Goal: Task Accomplishment & Management: Manage account settings

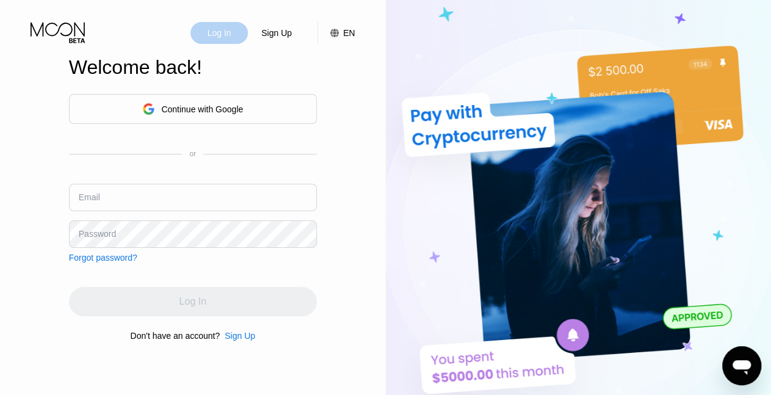
click at [225, 35] on div "Log In" at bounding box center [219, 33] width 26 height 12
click at [218, 104] on div "Continue with Google" at bounding box center [202, 109] width 82 height 10
